Goal: Task Accomplishment & Management: Manage account settings

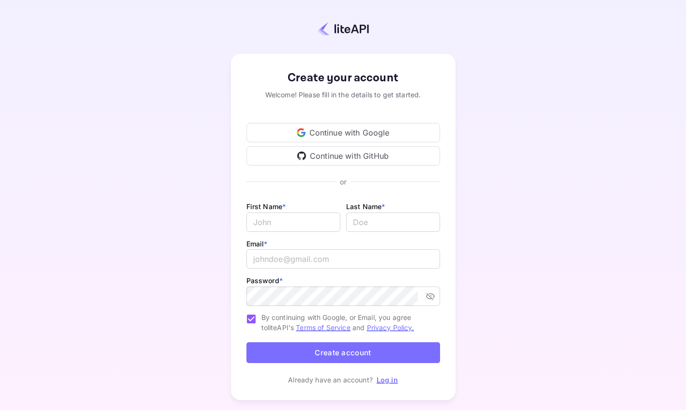
click at [354, 134] on div "Continue with Google" at bounding box center [343, 132] width 194 height 19
click at [166, 185] on div "Create your account Welcome! Please fill in the details to get started. Continu…" at bounding box center [343, 227] width 601 height 370
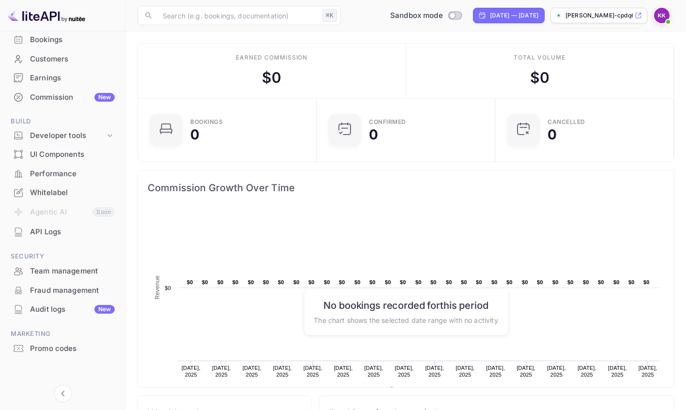
scroll to position [76, 0]
click at [67, 191] on div "Whitelabel" at bounding box center [72, 191] width 85 height 11
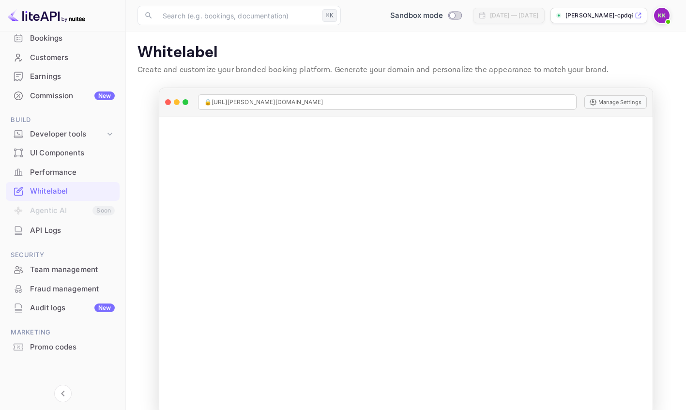
click at [664, 16] on img at bounding box center [661, 15] width 15 height 15
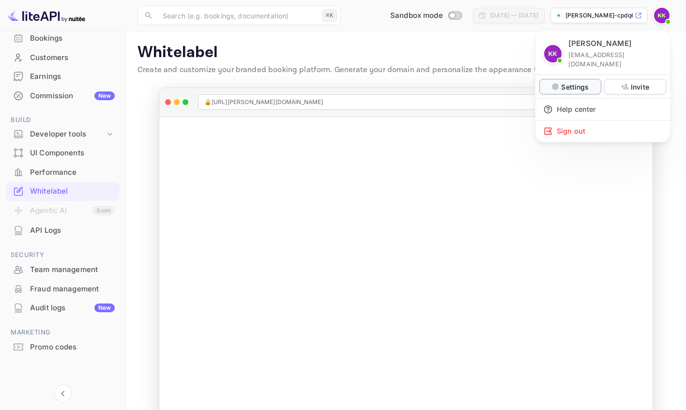
click at [582, 82] on p "Settings" at bounding box center [575, 87] width 28 height 10
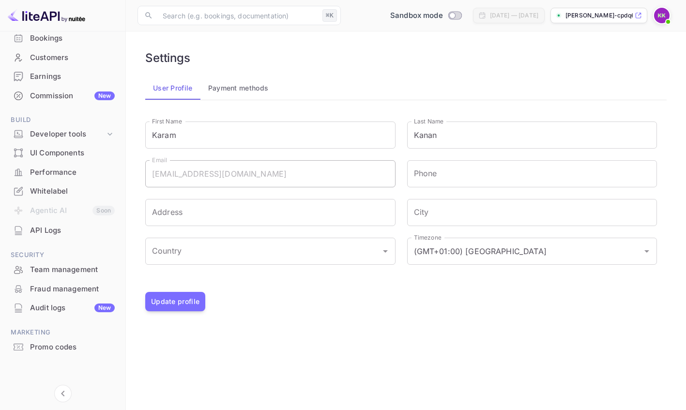
click at [251, 218] on div "Karam Kanan [EMAIL_ADDRESS][PERSON_NAME][DOMAIN_NAME] Settings Invite Help cent…" at bounding box center [343, 205] width 686 height 410
click at [219, 80] on div "Karam Kanan [EMAIL_ADDRESS][PERSON_NAME][DOMAIN_NAME] Settings Invite Help cent…" at bounding box center [343, 205] width 686 height 410
click at [186, 305] on div "Karam Kanan [EMAIL_ADDRESS][PERSON_NAME][DOMAIN_NAME] Settings Invite Help cent…" at bounding box center [343, 205] width 686 height 410
click at [185, 209] on div "Karam Kanan [EMAIL_ADDRESS][PERSON_NAME][DOMAIN_NAME] Settings Invite Help cent…" at bounding box center [343, 205] width 686 height 410
click at [196, 258] on div "Karam Kanan [EMAIL_ADDRESS][PERSON_NAME][DOMAIN_NAME] Settings Invite Help cent…" at bounding box center [343, 205] width 686 height 410
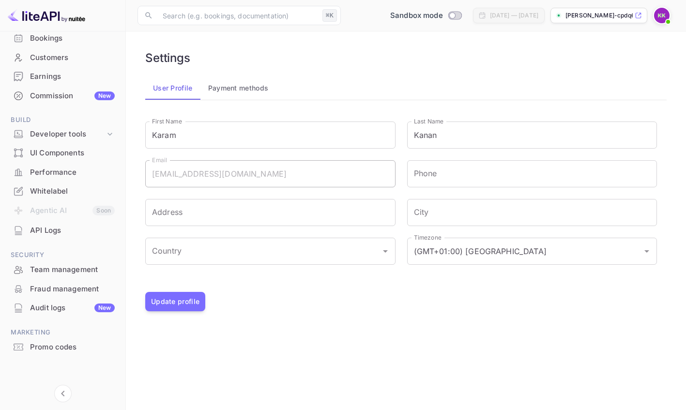
click at [404, 298] on div "Karam Kanan [EMAIL_ADDRESS][PERSON_NAME][DOMAIN_NAME] Settings Invite Help cent…" at bounding box center [343, 205] width 686 height 410
click at [54, 100] on div "Karam Kanan [EMAIL_ADDRESS][PERSON_NAME][DOMAIN_NAME] Settings Invite Help cent…" at bounding box center [343, 205] width 686 height 410
click at [61, 90] on div "Karam Kanan [EMAIL_ADDRESS][PERSON_NAME][DOMAIN_NAME] Settings Invite Help cent…" at bounding box center [343, 205] width 686 height 410
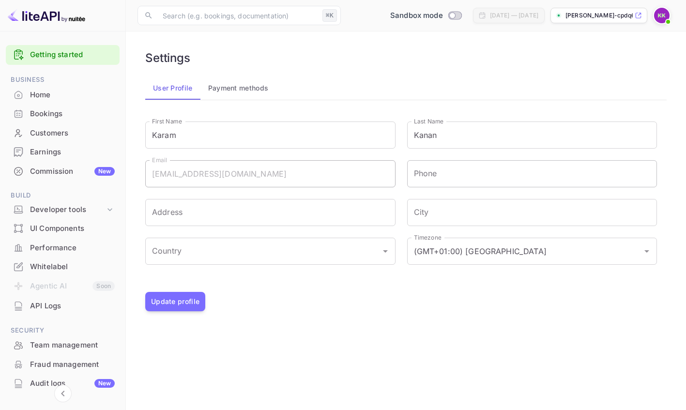
click at [437, 173] on input "Phone" at bounding box center [532, 173] width 250 height 27
click at [334, 220] on input "Address" at bounding box center [270, 212] width 250 height 27
click at [76, 97] on div "Home" at bounding box center [72, 95] width 85 height 11
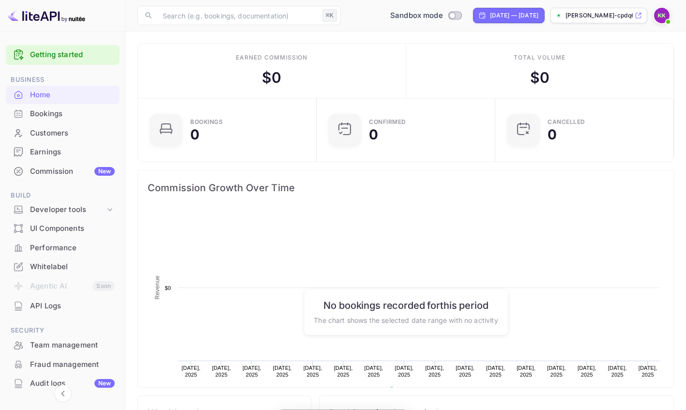
scroll to position [157, 173]
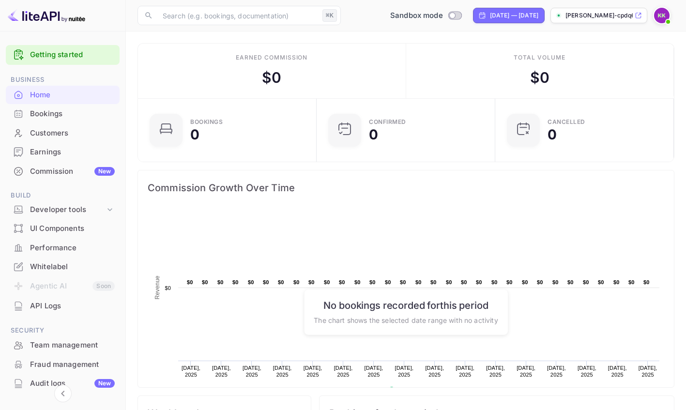
click at [663, 15] on img at bounding box center [661, 15] width 15 height 15
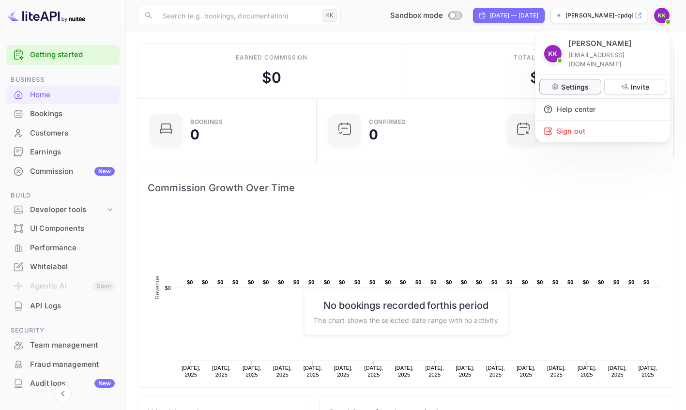
click at [572, 82] on p "Settings" at bounding box center [575, 87] width 28 height 10
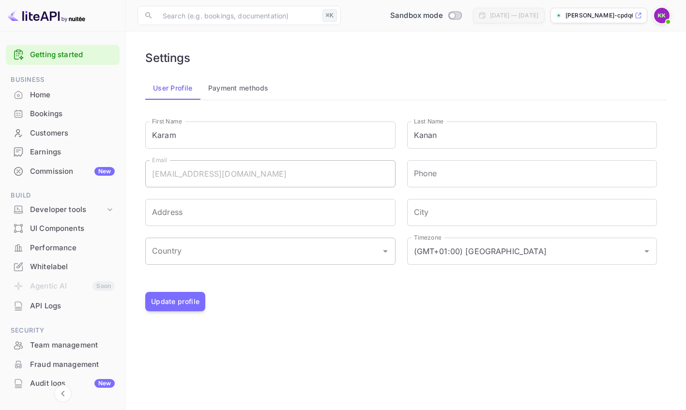
click at [343, 255] on input "Country" at bounding box center [263, 251] width 227 height 18
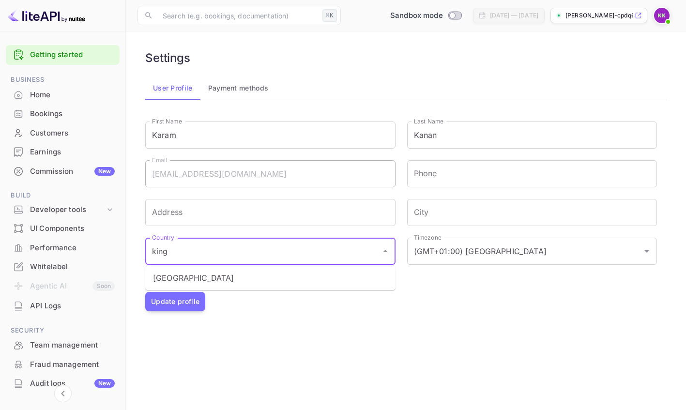
click at [327, 270] on li "United Kingdom" at bounding box center [270, 277] width 250 height 17
type input "United Kingdom"
click at [198, 303] on button "Update profile" at bounding box center [175, 301] width 60 height 19
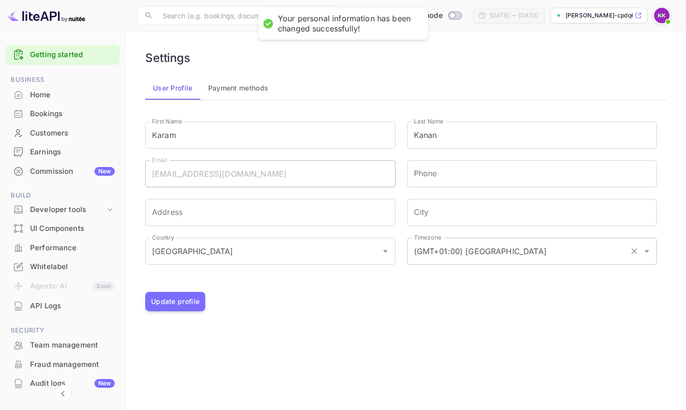
click at [460, 250] on input "(GMT+01:00) [GEOGRAPHIC_DATA]" at bounding box center [519, 251] width 215 height 18
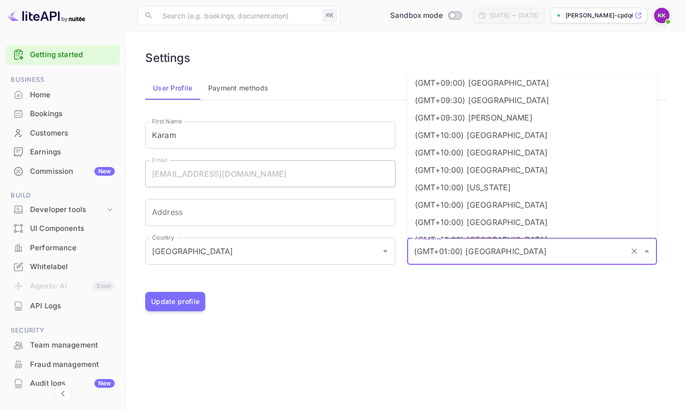
scroll to position [1796, 0]
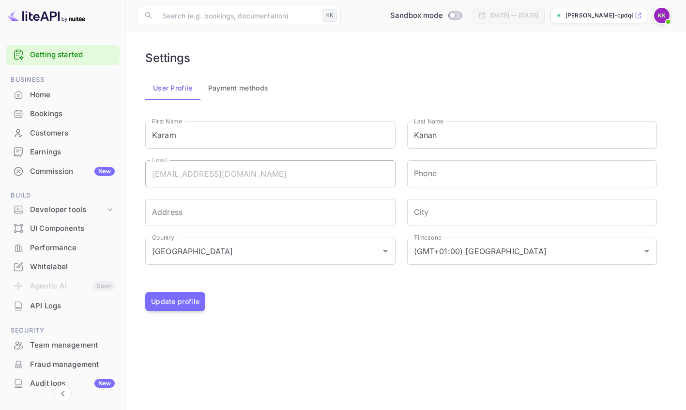
click at [337, 332] on main "Settings User Profile Payment methods First Name Karam First Name Last Name Kan…" at bounding box center [406, 220] width 560 height 379
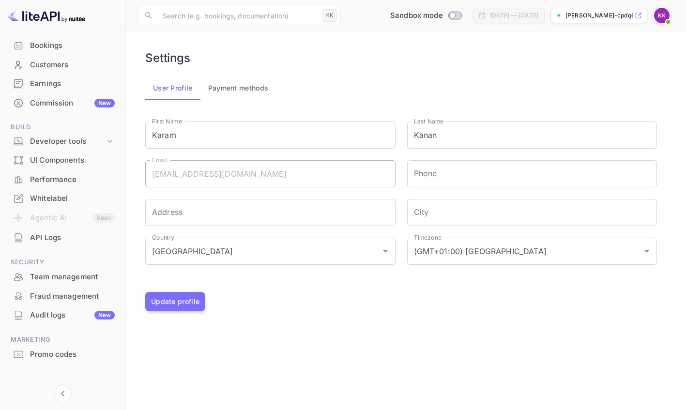
scroll to position [62, 0]
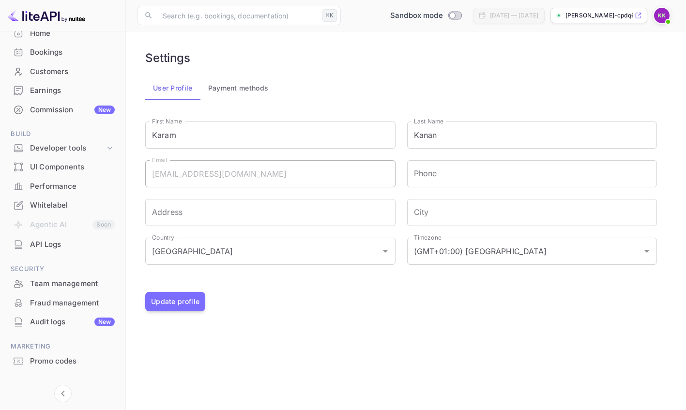
click at [69, 204] on div "Whitelabel" at bounding box center [72, 205] width 85 height 11
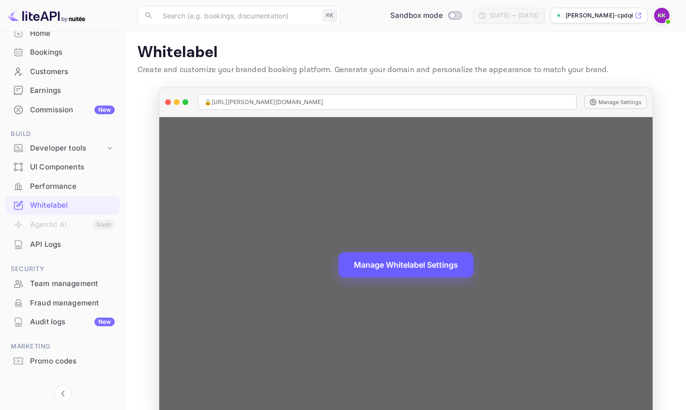
click at [381, 262] on button "Manage Whitelabel Settings" at bounding box center [405, 264] width 135 height 25
